Goal: Obtain resource: Obtain resource

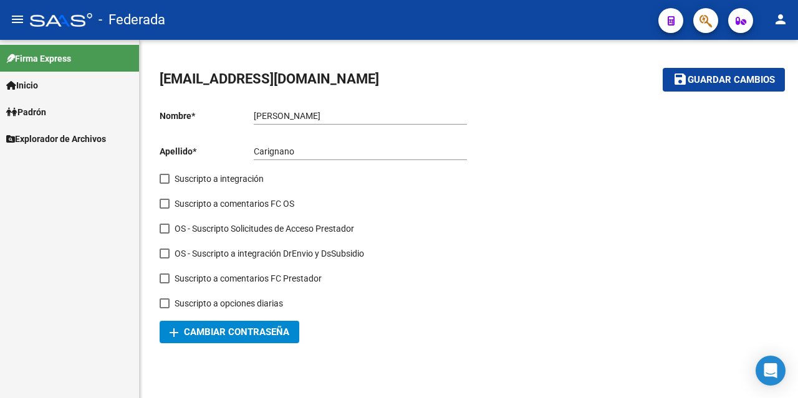
click at [46, 115] on span "Padrón" at bounding box center [26, 112] width 40 height 14
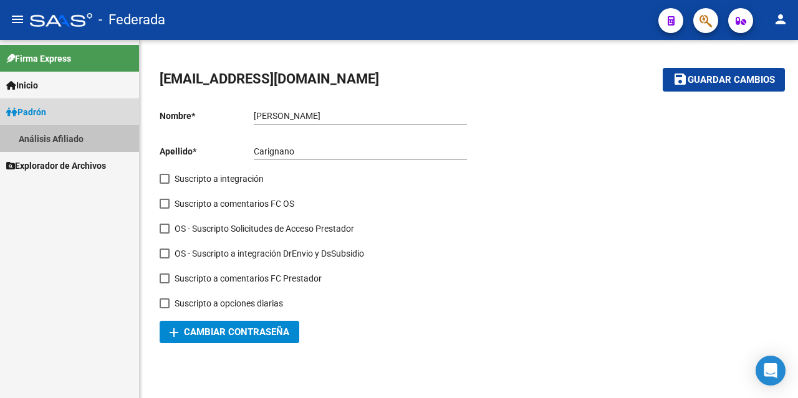
click at [60, 134] on link "Análisis Afiliado" at bounding box center [69, 138] width 139 height 27
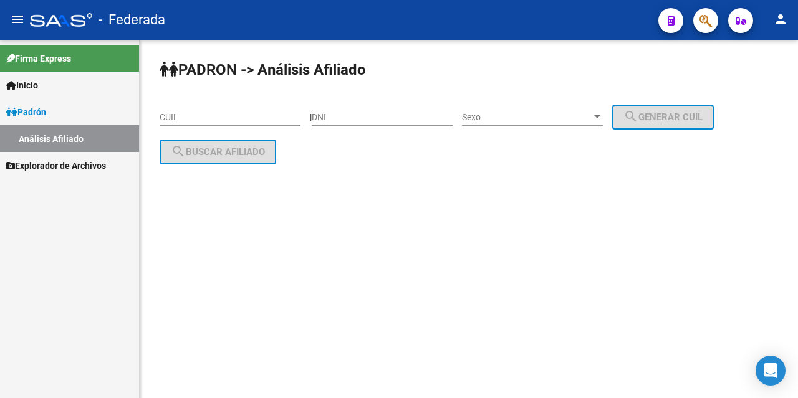
click at [241, 120] on input "CUIL" at bounding box center [230, 117] width 141 height 11
paste input "27-38093918-0"
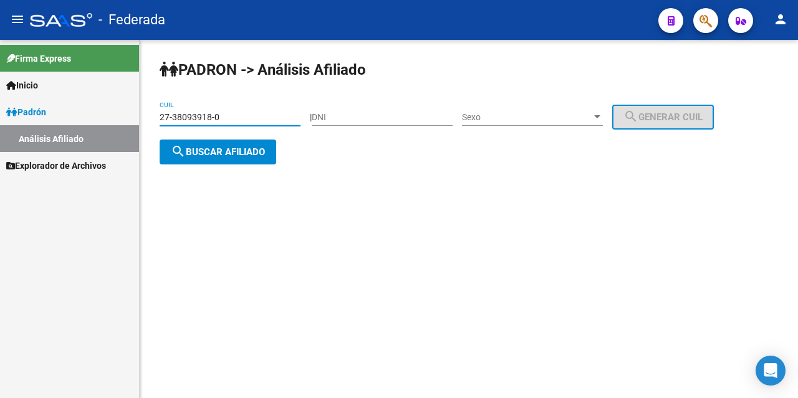
type input "27-38093918-0"
click at [225, 152] on span "search Buscar afiliado" at bounding box center [218, 152] width 94 height 11
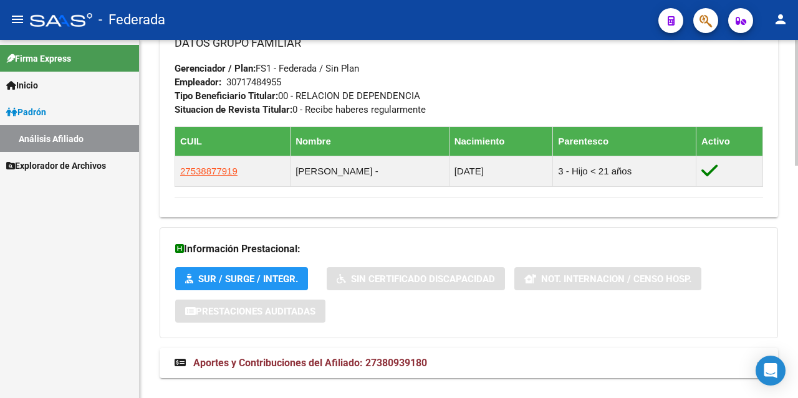
scroll to position [663, 0]
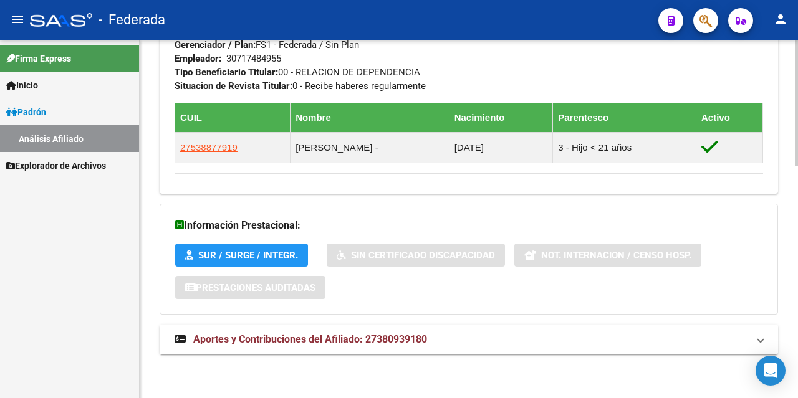
click at [292, 339] on span "Aportes y Contribuciones del Afiliado: 27380939180" at bounding box center [310, 340] width 234 height 12
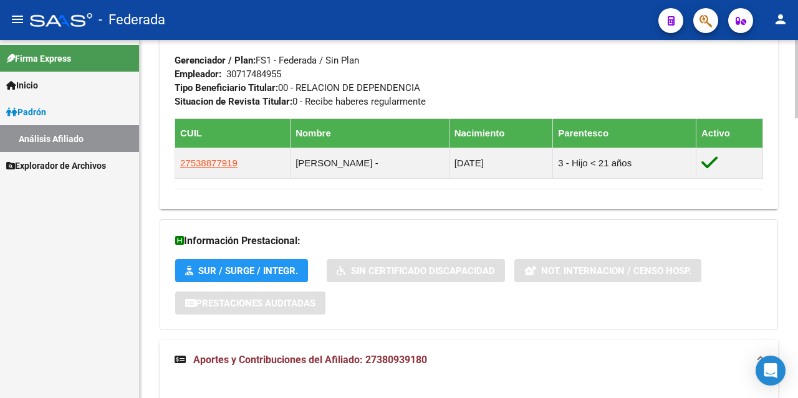
scroll to position [601, 0]
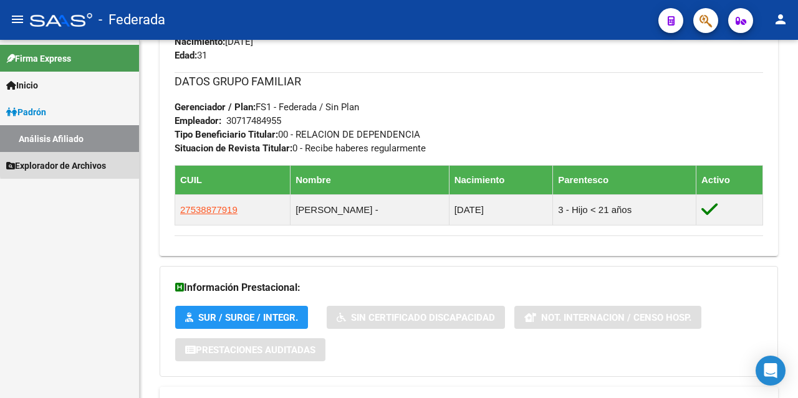
click at [99, 161] on span "Explorador de Archivos" at bounding box center [56, 166] width 100 height 14
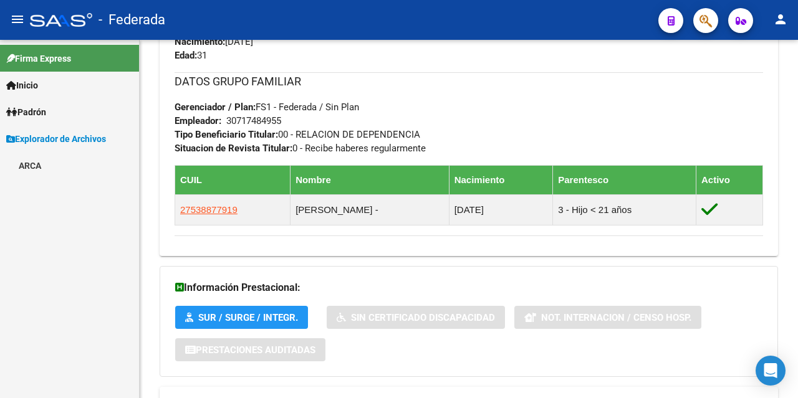
click at [81, 195] on div "Firma Express Inicio Calendario SSS Instructivos [PERSON_NAME] Análisis Afiliad…" at bounding box center [69, 219] width 139 height 358
click at [49, 163] on link "ARCA" at bounding box center [69, 165] width 139 height 27
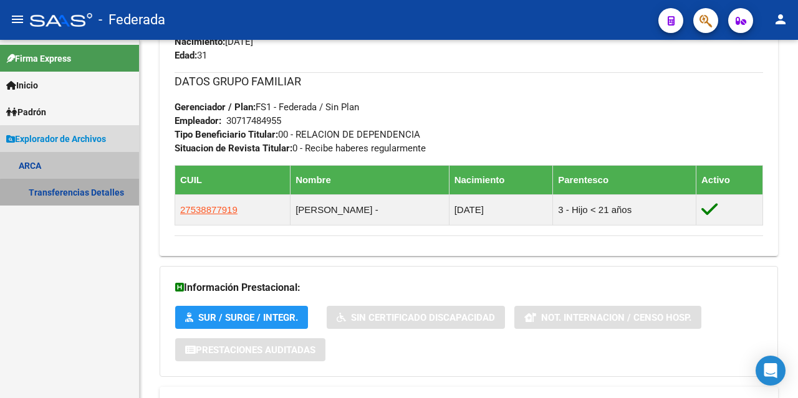
click at [70, 194] on link "Transferencias Detalles" at bounding box center [69, 192] width 139 height 27
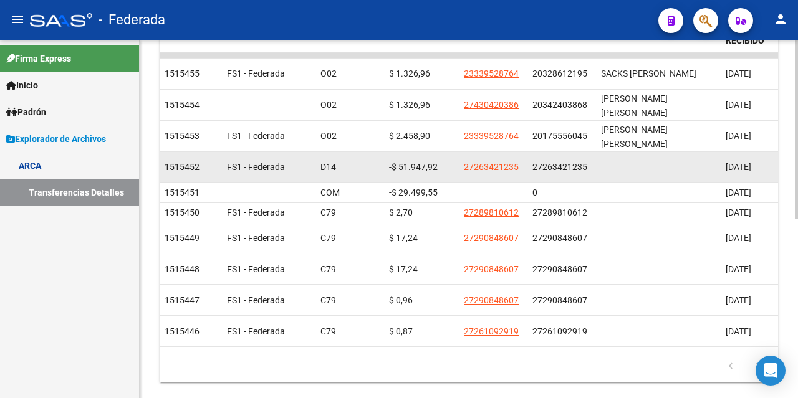
click at [529, 152] on datatable-body-cell "27263421235" at bounding box center [561, 167] width 69 height 31
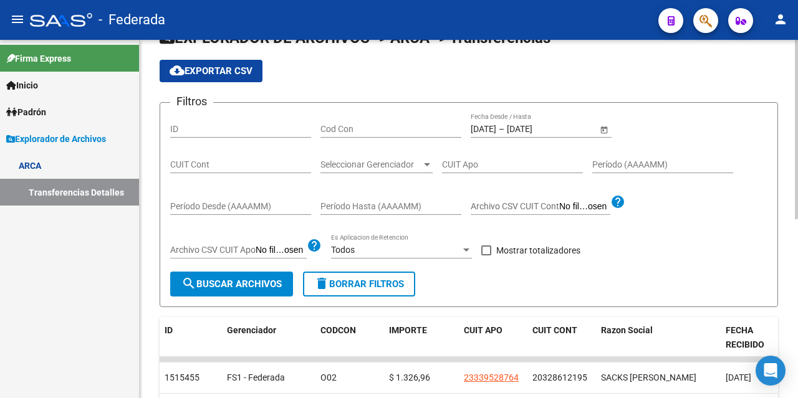
scroll to position [46, 0]
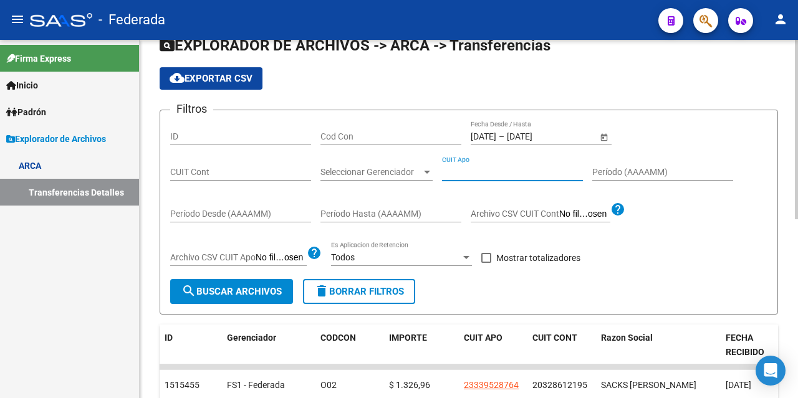
click at [496, 167] on input "CUIT Apo" at bounding box center [512, 172] width 141 height 11
paste input "27-38093918-0"
click at [203, 290] on span "search Buscar Archivos" at bounding box center [231, 291] width 100 height 11
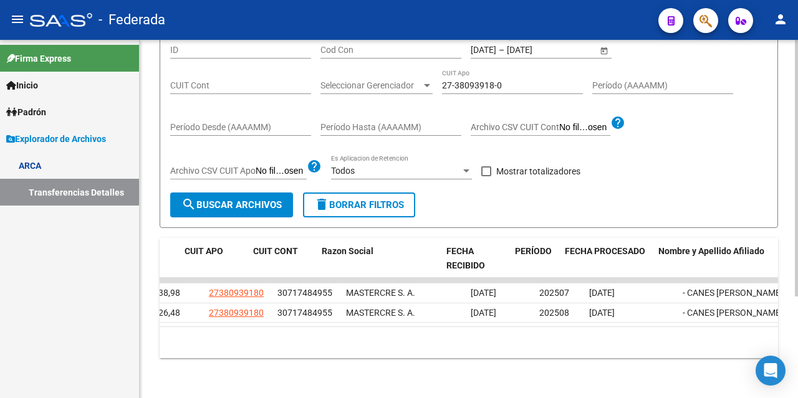
scroll to position [0, 279]
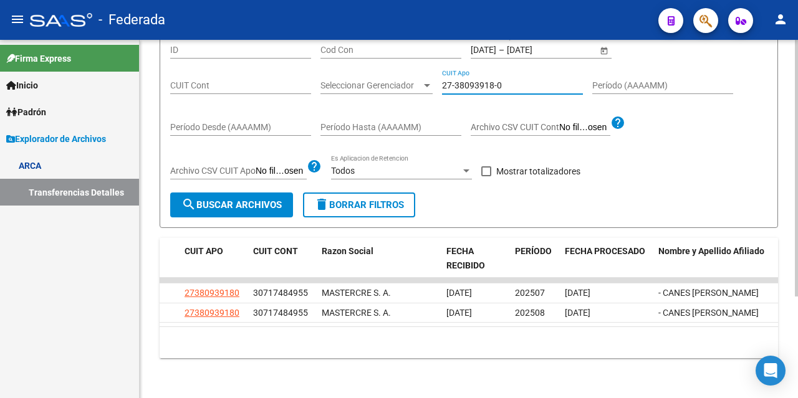
click at [494, 80] on input "27-38093918-0" at bounding box center [512, 85] width 141 height 11
paste input "9867679-9"
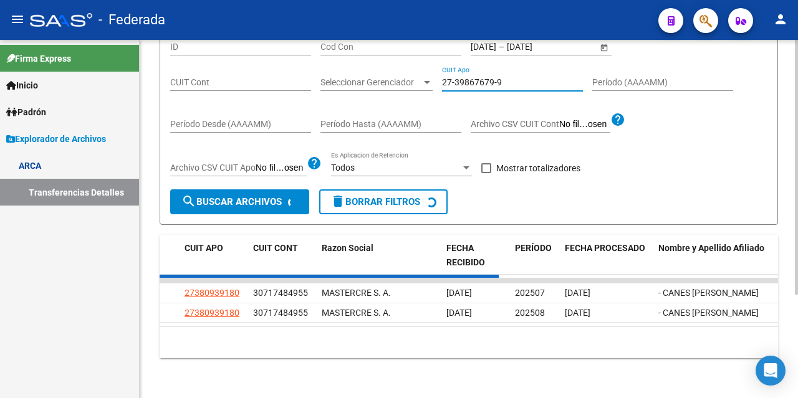
scroll to position [115, 0]
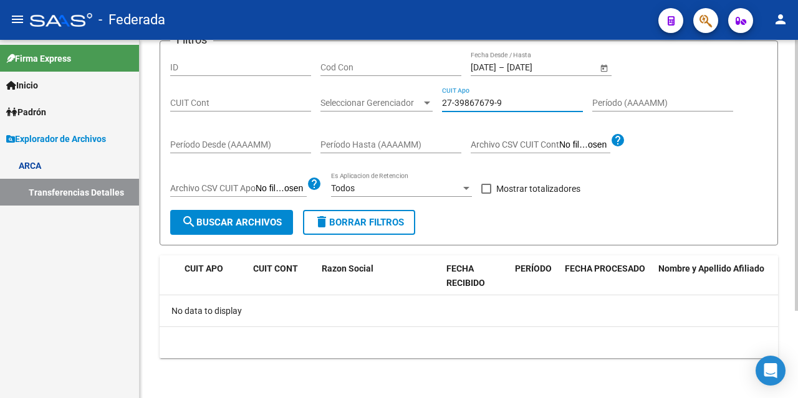
type input "27-39867679-9"
click at [544, 67] on input "[DATE]" at bounding box center [537, 67] width 61 height 11
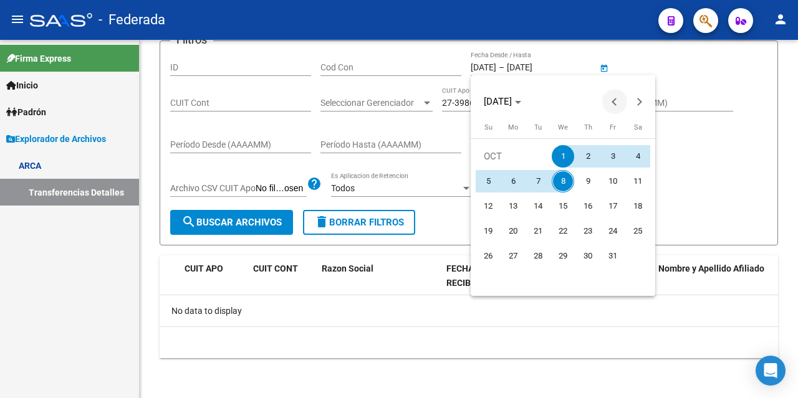
click at [617, 99] on button "Previous month" at bounding box center [614, 101] width 25 height 25
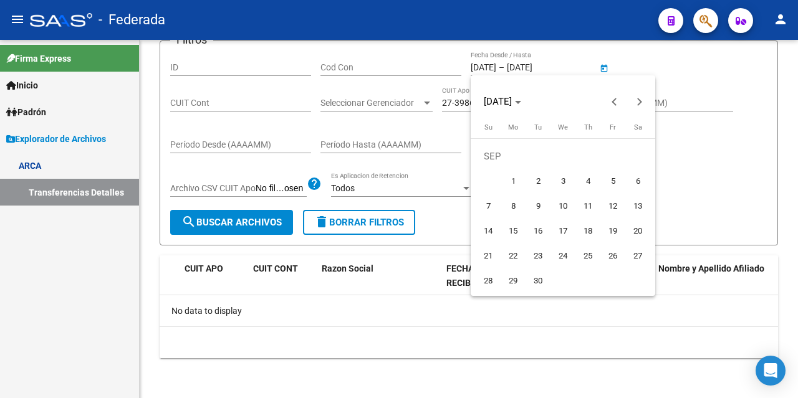
click at [517, 183] on span "1" at bounding box center [513, 181] width 22 height 22
type input "[DATE]"
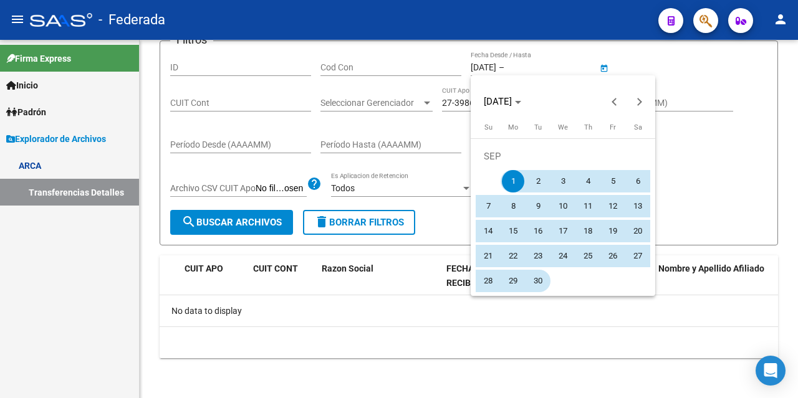
click at [536, 283] on span "30" at bounding box center [538, 281] width 22 height 22
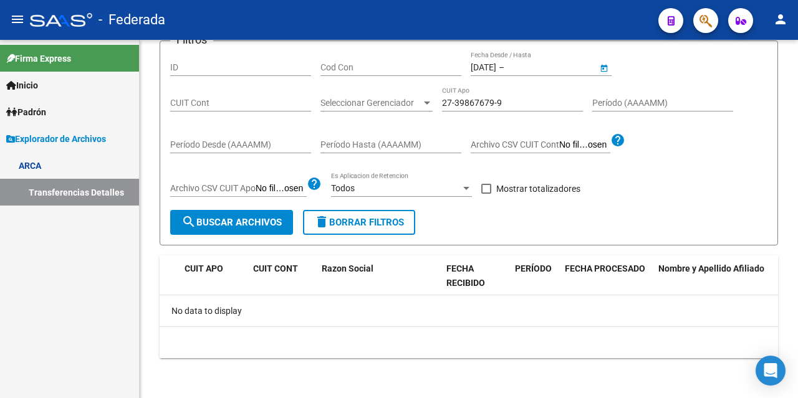
type input "[DATE]"
click at [200, 228] on button "search Buscar Archivos" at bounding box center [231, 222] width 123 height 25
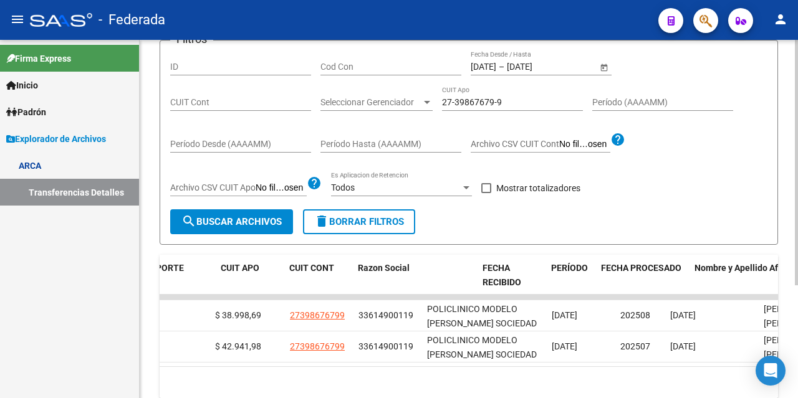
scroll to position [0, 279]
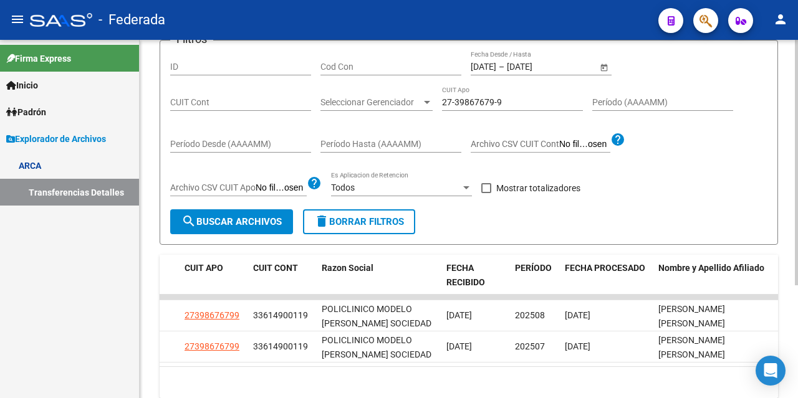
click at [504, 103] on input "27-39867679-9" at bounding box center [512, 102] width 141 height 11
paste input "3021515-7"
click at [486, 98] on input "27-33021515-7" at bounding box center [512, 102] width 141 height 11
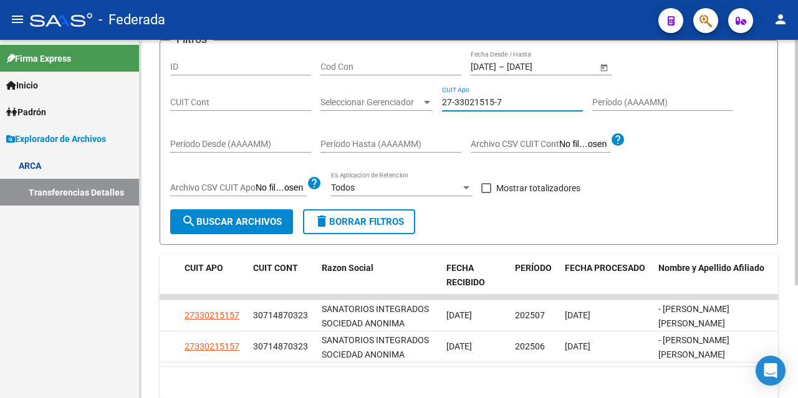
click at [486, 98] on input "27-33021515-7" at bounding box center [512, 102] width 141 height 11
paste input "3-31536804-9"
type input "23-31536804-9"
click at [207, 221] on span "search Buscar Archivos" at bounding box center [231, 221] width 100 height 11
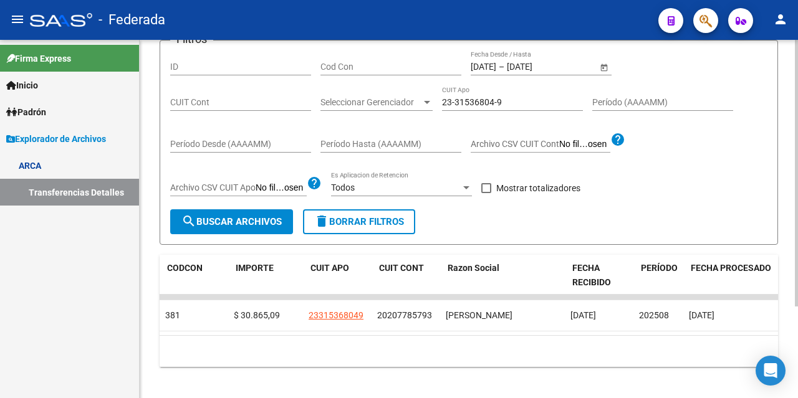
scroll to position [0, 153]
